Goal: Find specific page/section: Find specific page/section

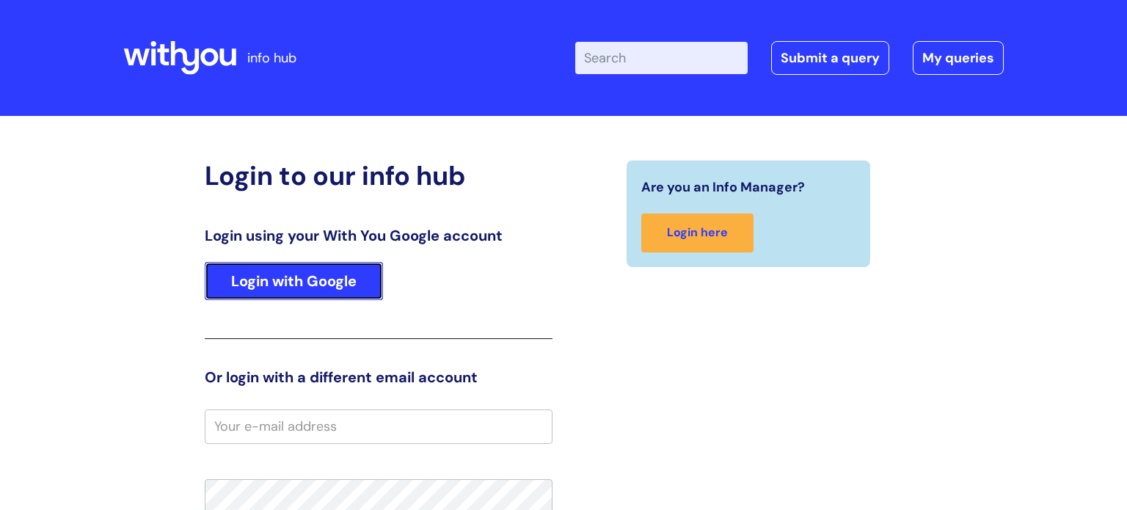
click at [346, 269] on link "Login with Google" at bounding box center [294, 281] width 178 height 38
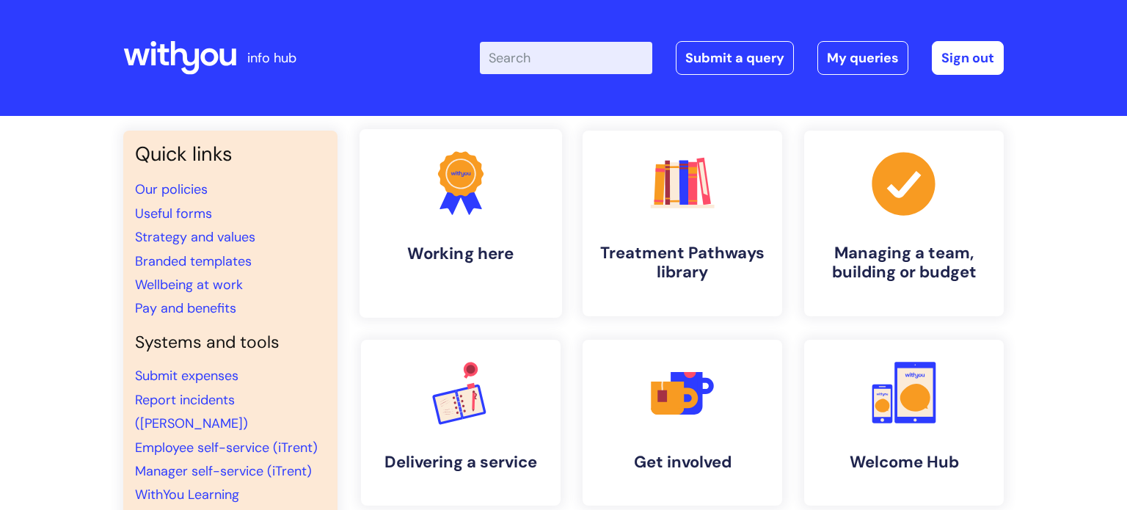
click at [482, 214] on icon ".cls-1{fill:#f89b22;}.cls-1,.cls-2,.cls-3{stroke-width:0px;}.cls-2{fill:#2d3cff…" at bounding box center [460, 183] width 73 height 73
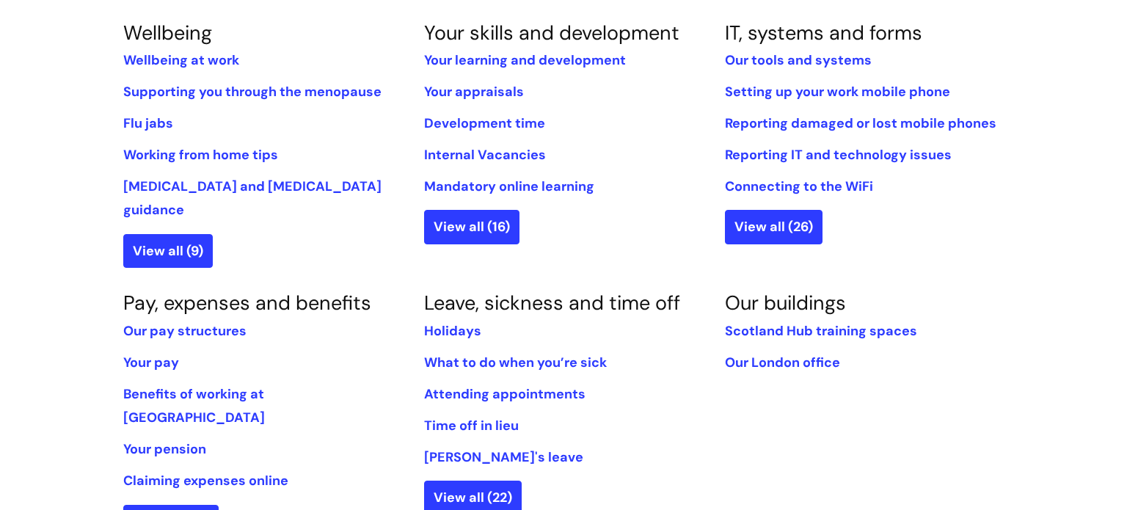
scroll to position [650, 0]
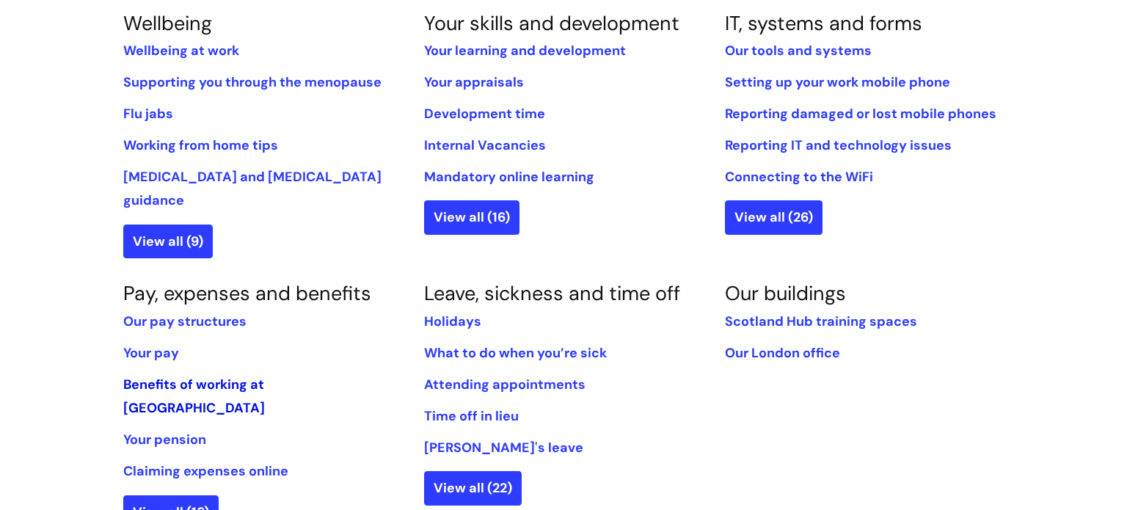
click at [182, 376] on link "Benefits of working at [GEOGRAPHIC_DATA]" at bounding box center [194, 396] width 142 height 41
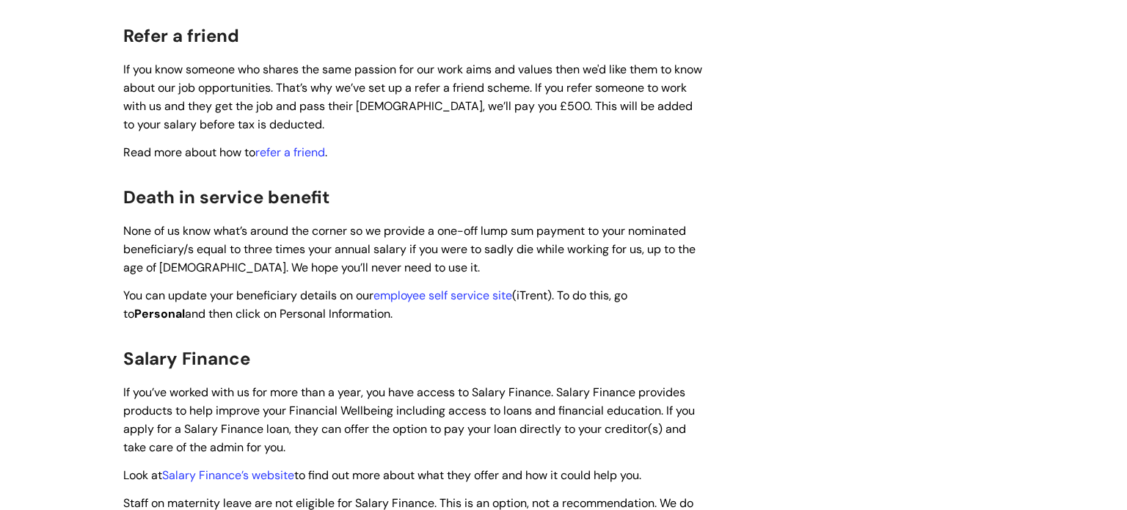
scroll to position [1821, 0]
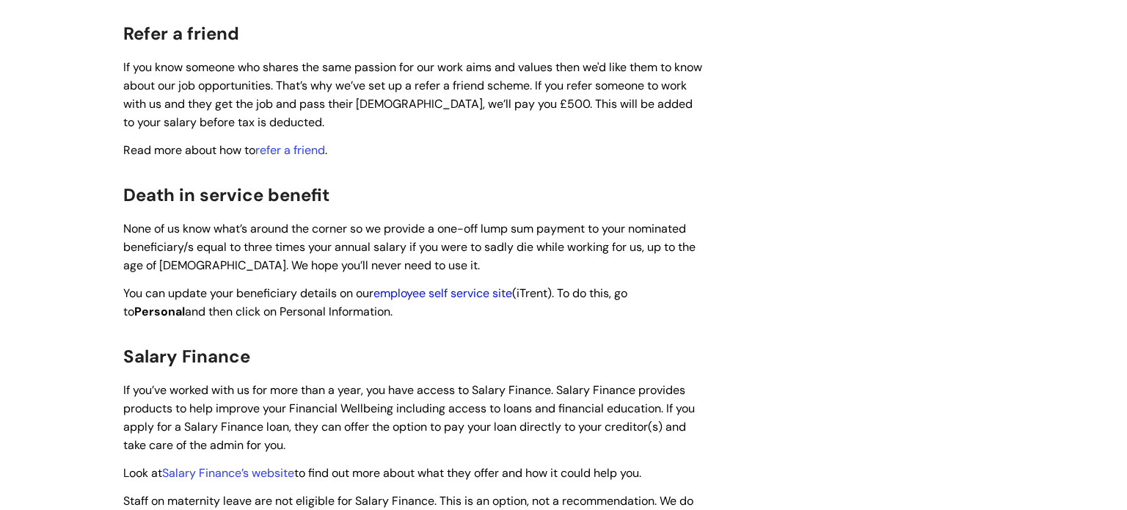
click at [484, 285] on link "employee self service site" at bounding box center [442, 292] width 139 height 15
